Goal: Navigation & Orientation: Find specific page/section

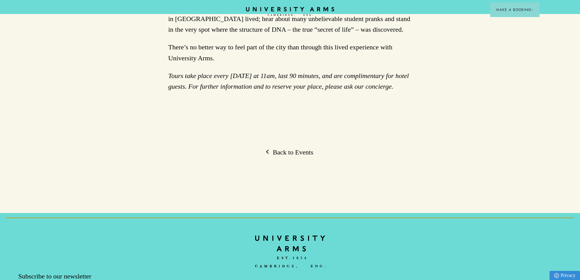
scroll to position [213, 0]
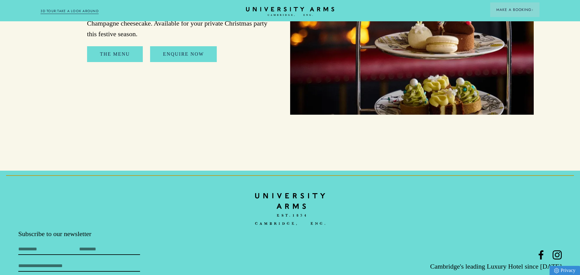
scroll to position [1096, 0]
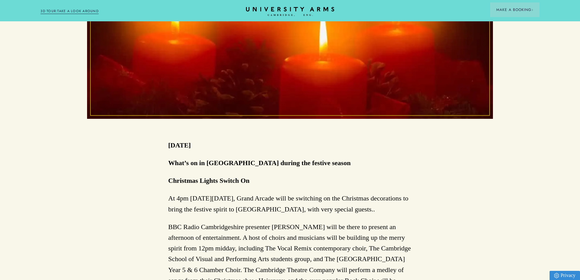
scroll to position [152, 0]
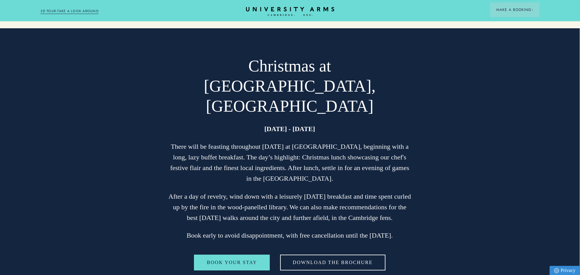
scroll to position [1217, 0]
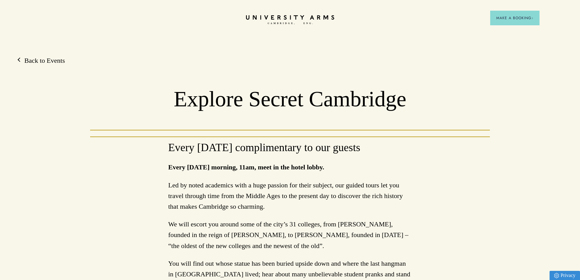
click at [288, 25] on header "CAMBRIDGE’S LEADING LUXURY HOTEL SINCE [DATE] Make a Booking" at bounding box center [290, 16] width 580 height 33
click at [289, 20] on icon "CAMBRIDGE’S LEADING LUXURY HOTEL SINCE [DATE]" at bounding box center [290, 19] width 86 height 9
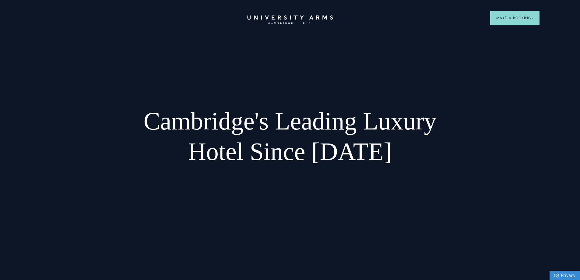
click at [272, 20] on icon "CAMBRIDGE’S LEADING LUXURY HOTEL SINCE [DATE]" at bounding box center [290, 19] width 86 height 9
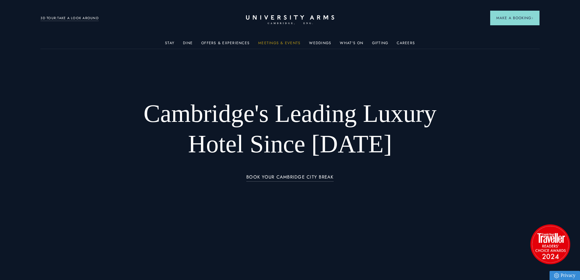
click at [265, 42] on link "Meetings & Events" at bounding box center [279, 45] width 42 height 8
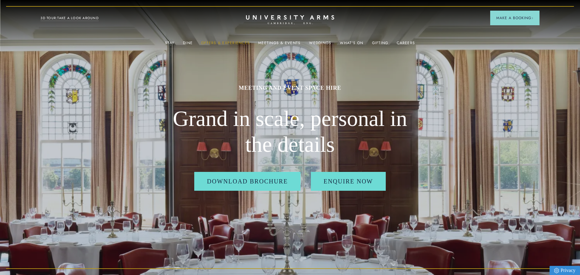
click at [220, 44] on link "Offers & Experiences" at bounding box center [225, 45] width 48 height 8
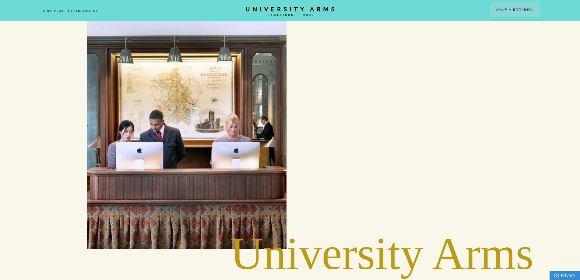
scroll to position [1400, 0]
